Goal: Information Seeking & Learning: Learn about a topic

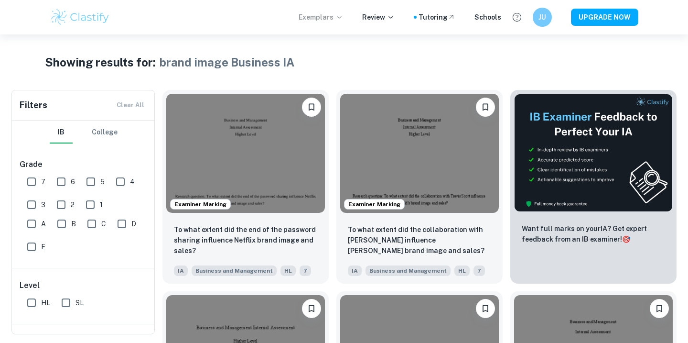
click at [340, 16] on p "Exemplars" at bounding box center [321, 17] width 44 height 11
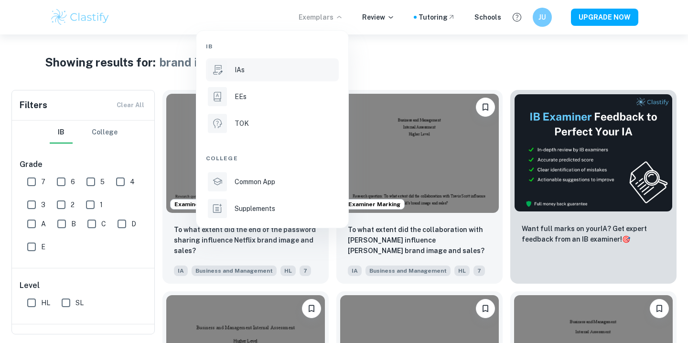
click at [260, 73] on div "IAs" at bounding box center [286, 69] width 102 height 11
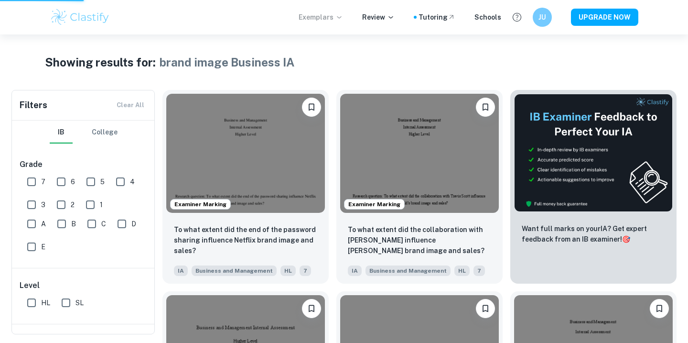
click at [341, 20] on icon at bounding box center [339, 17] width 8 height 8
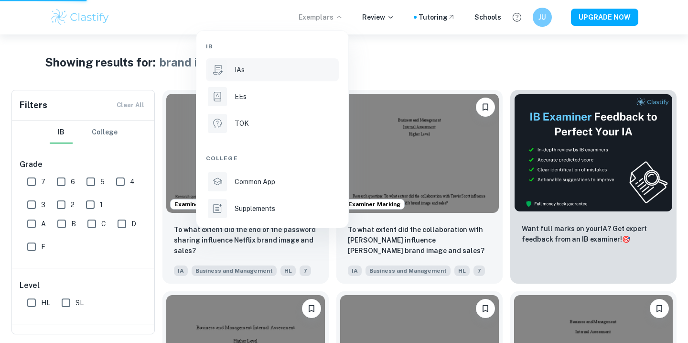
click at [245, 73] on div "IAs" at bounding box center [286, 69] width 102 height 11
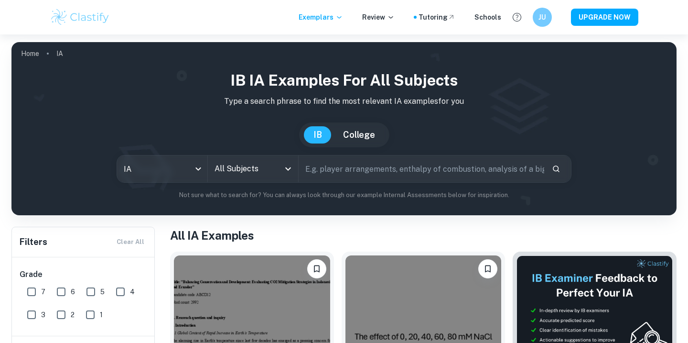
click at [256, 164] on input "All Subjects" at bounding box center [245, 169] width 67 height 18
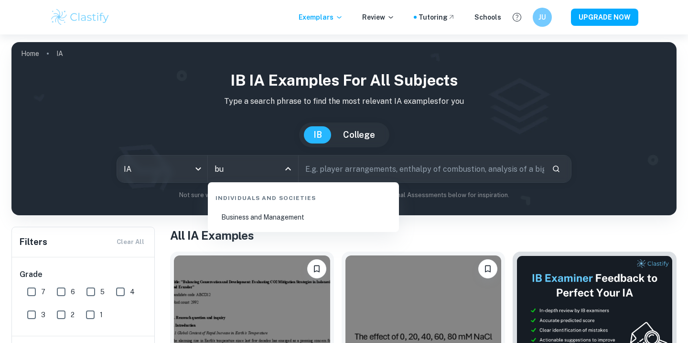
click at [243, 221] on li "Business and Management" at bounding box center [303, 217] width 183 height 22
type input "Business and Management"
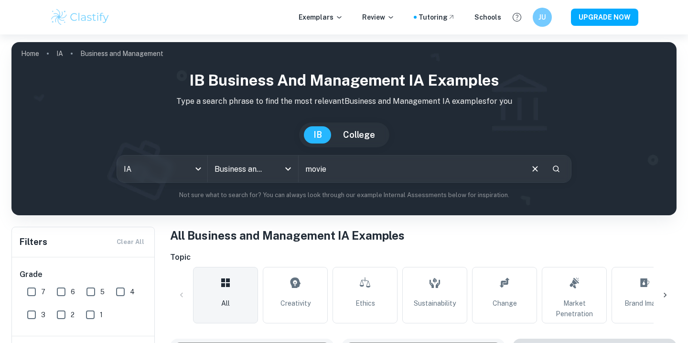
type input "movie"
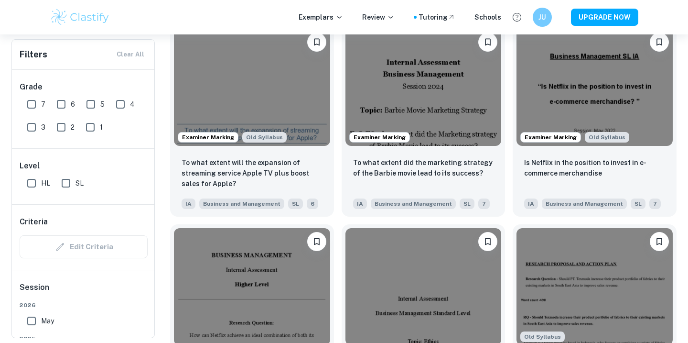
scroll to position [1157, 0]
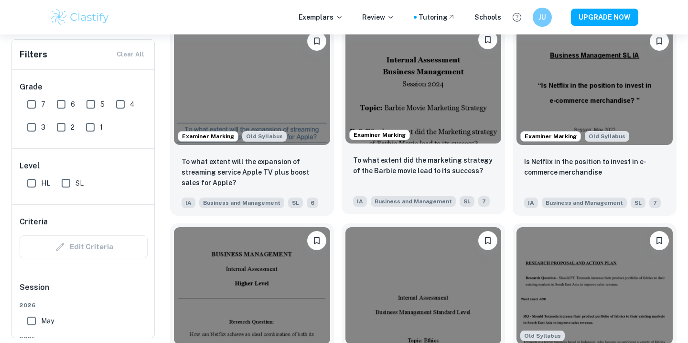
click at [456, 75] on img at bounding box center [423, 84] width 156 height 117
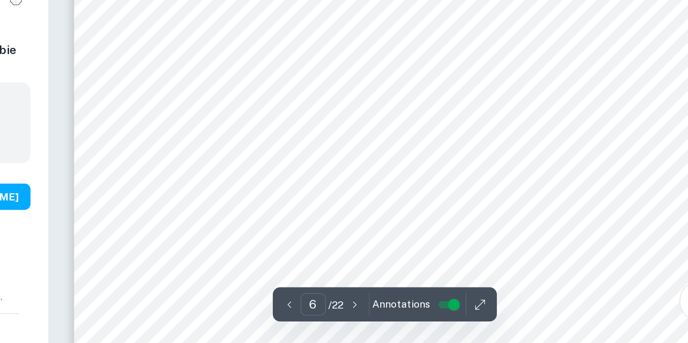
scroll to position [3058, 0]
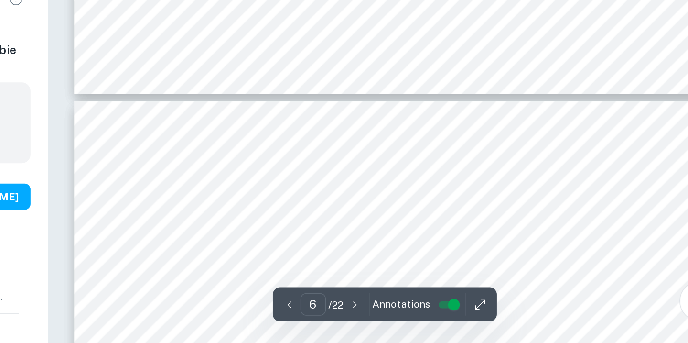
type input "7"
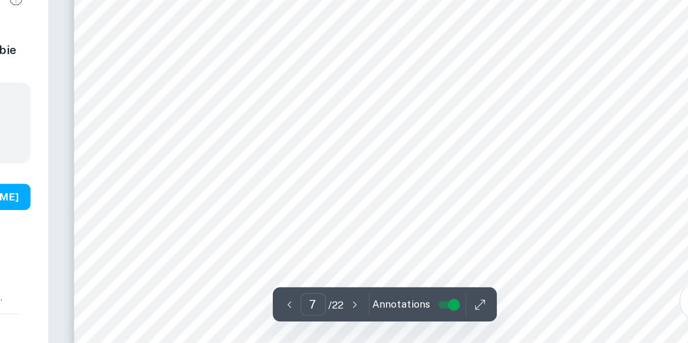
scroll to position [3327, 0]
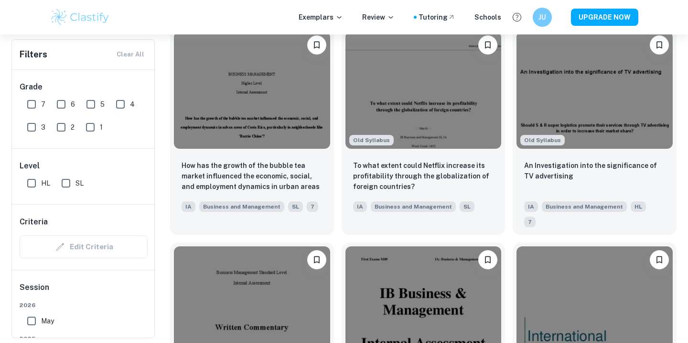
scroll to position [2197, 0]
